Goal: Task Accomplishment & Management: Manage account settings

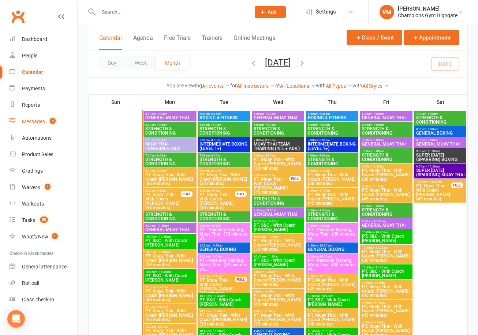
click at [42, 126] on link "Messages 4" at bounding box center [44, 121] width 68 height 16
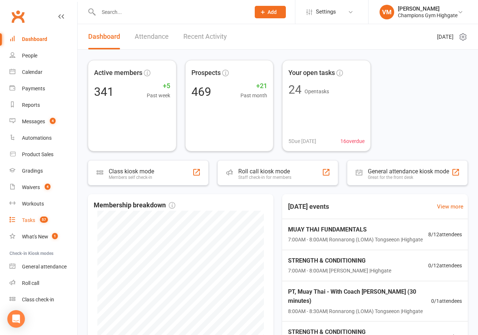
click at [31, 220] on div "Tasks" at bounding box center [28, 220] width 13 height 6
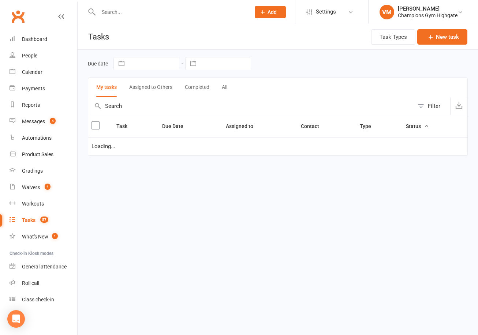
select select "started"
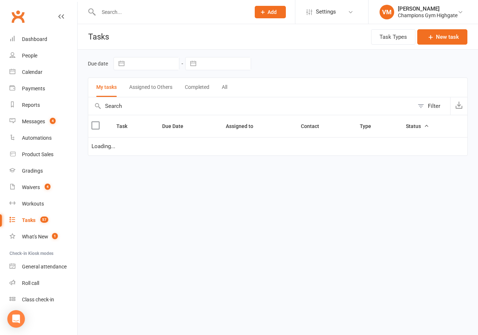
select select "started"
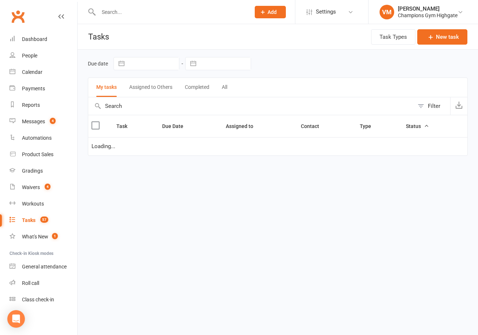
select select "started"
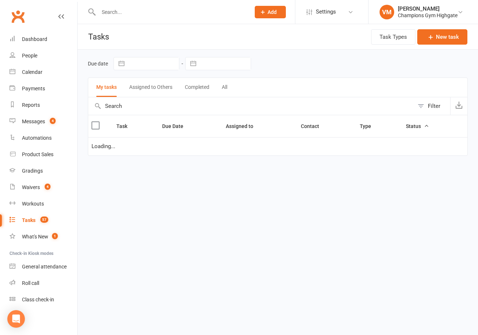
select select "started"
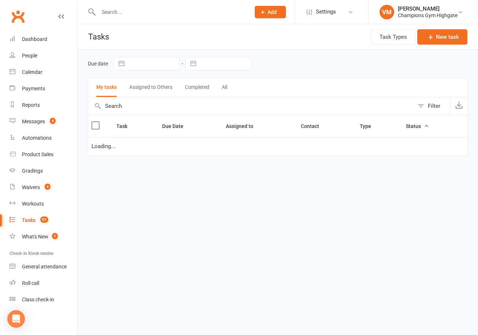
select select "started"
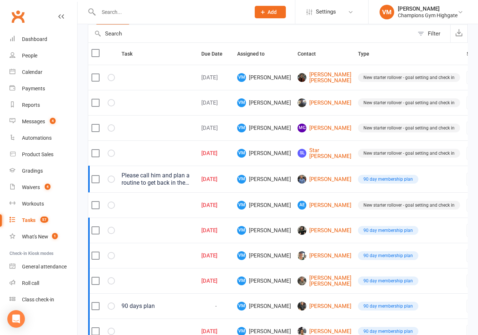
scroll to position [74, 0]
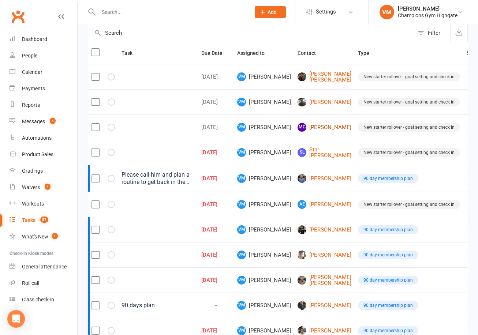
click at [303, 128] on link "MG [PERSON_NAME]" at bounding box center [325, 127] width 54 height 9
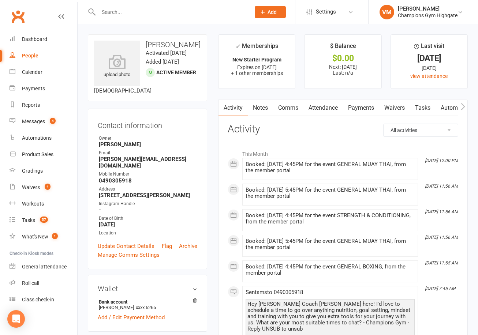
click at [178, 44] on h3 "[PERSON_NAME]" at bounding box center [147, 45] width 107 height 8
click at [178, 44] on h3 "Melissa Gomesz" at bounding box center [147, 45] width 107 height 8
drag, startPoint x: 147, startPoint y: 42, endPoint x: 198, endPoint y: 44, distance: 51.3
click at [198, 44] on h3 "Melissa Gomesz" at bounding box center [147, 45] width 107 height 8
copy h3 "Melissa Gomesz"
